Goal: Check status: Check status

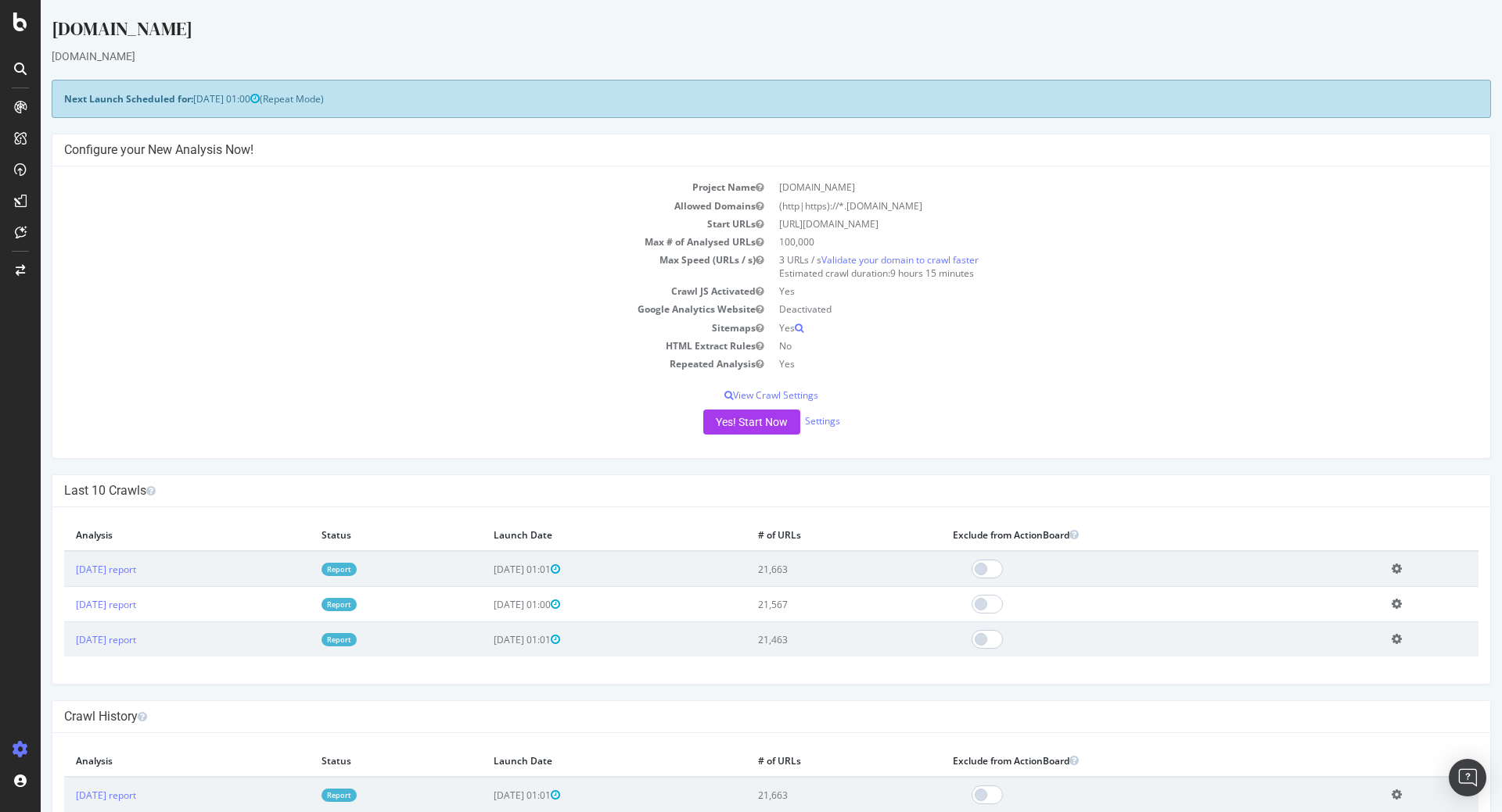
scroll to position [44, 0]
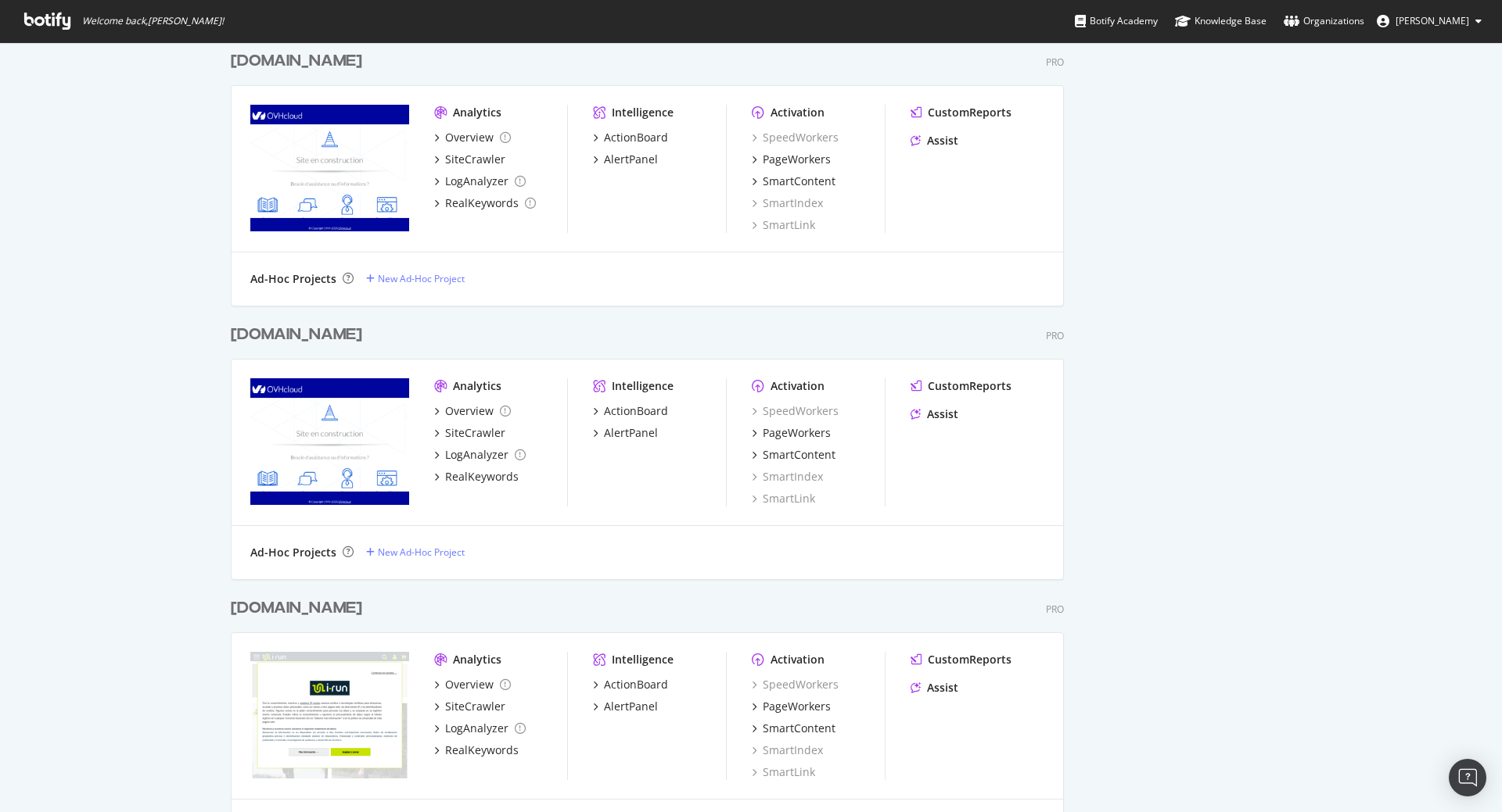
scroll to position [800, 1479]
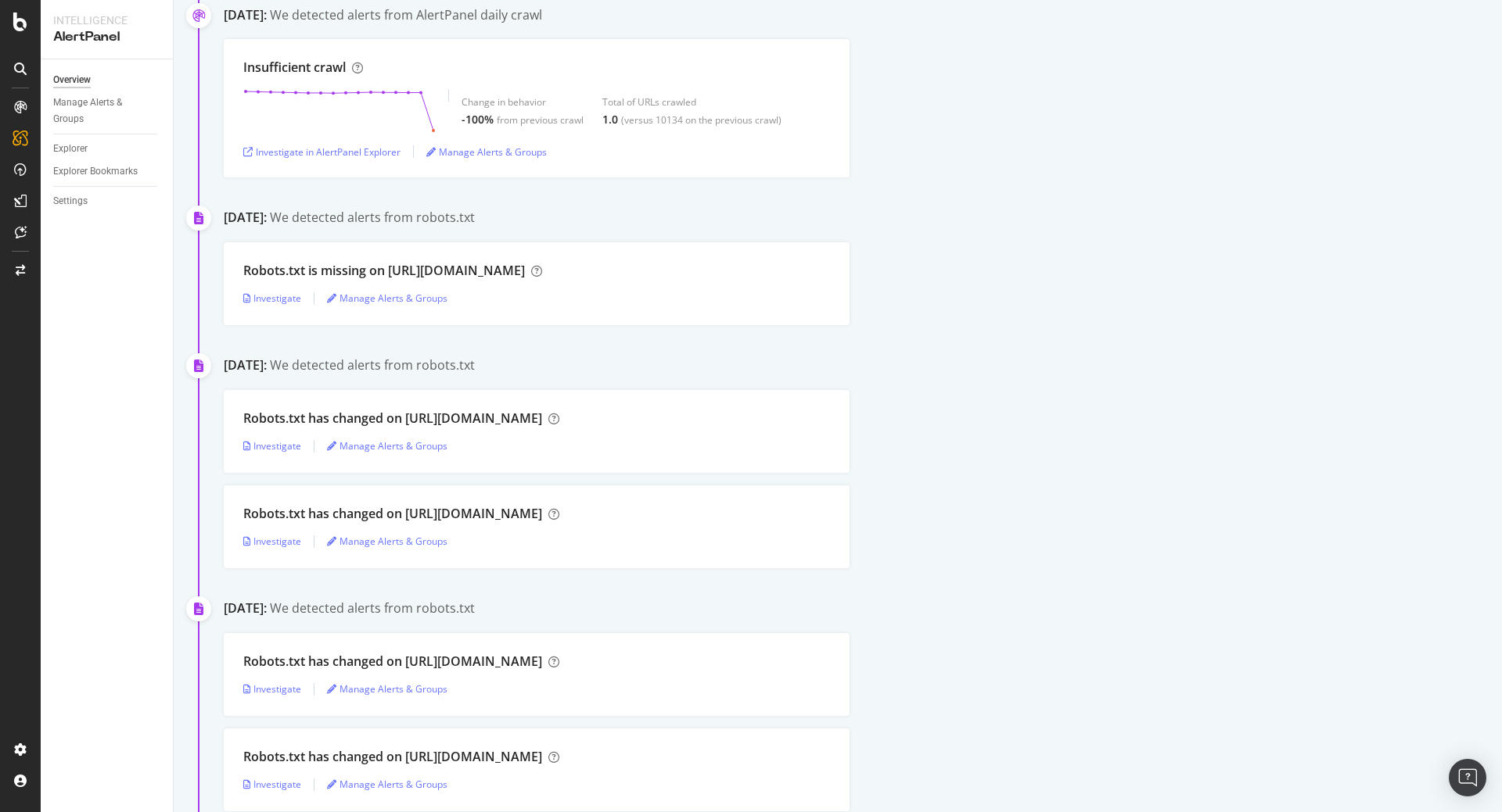
scroll to position [3046, 0]
